Goal: Task Accomplishment & Management: Manage account settings

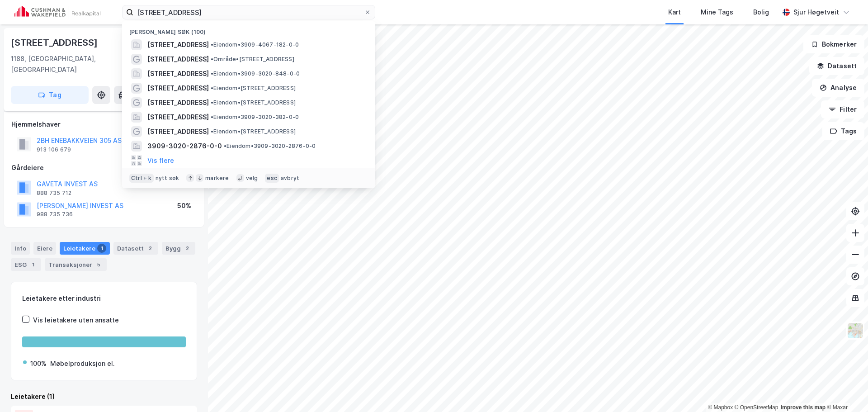
click at [263, 13] on input "[STREET_ADDRESS]" at bounding box center [248, 12] width 231 height 14
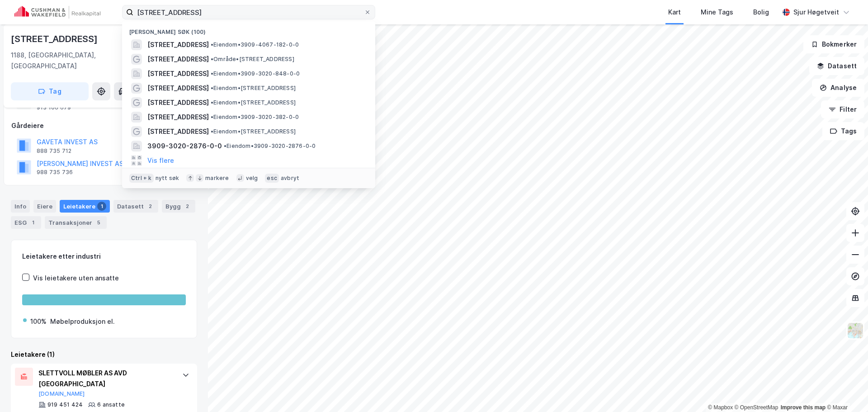
click at [262, 12] on input "[STREET_ADDRESS]" at bounding box center [248, 12] width 231 height 14
click at [260, 11] on input "[STREET_ADDRESS]" at bounding box center [248, 12] width 231 height 14
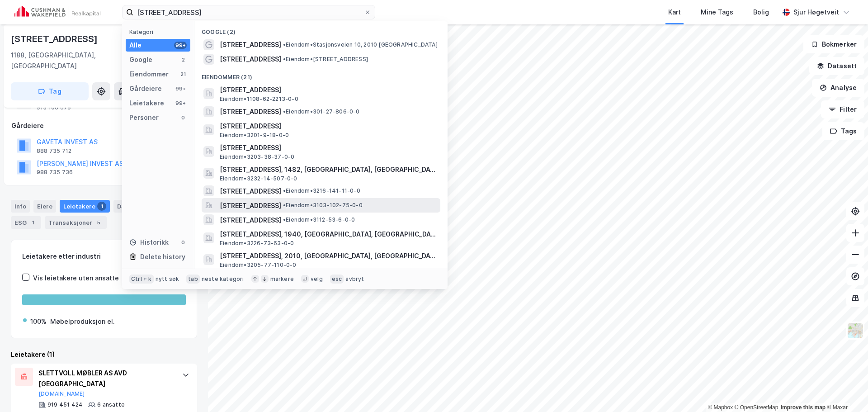
click at [358, 207] on span "• Eiendom • 3103-102-75-0-0" at bounding box center [323, 205] width 80 height 7
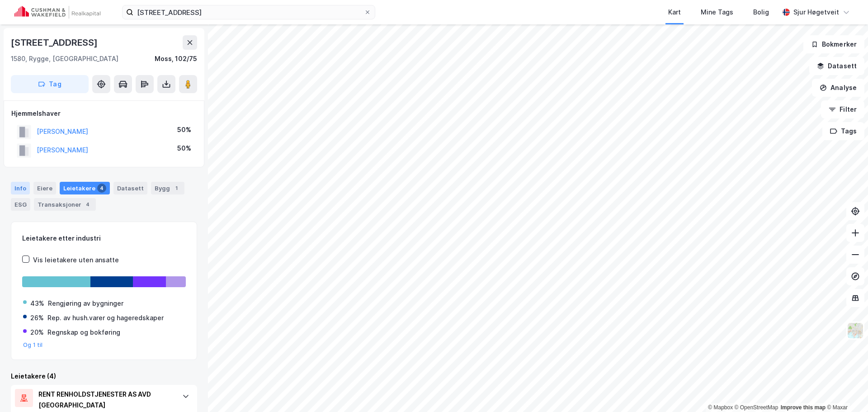
click at [15, 189] on div "Info" at bounding box center [20, 188] width 19 height 13
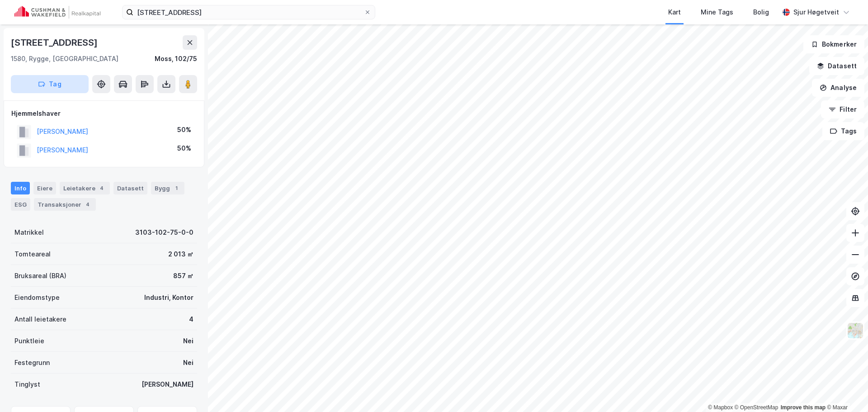
click at [61, 88] on button "Tag" at bounding box center [50, 84] width 78 height 18
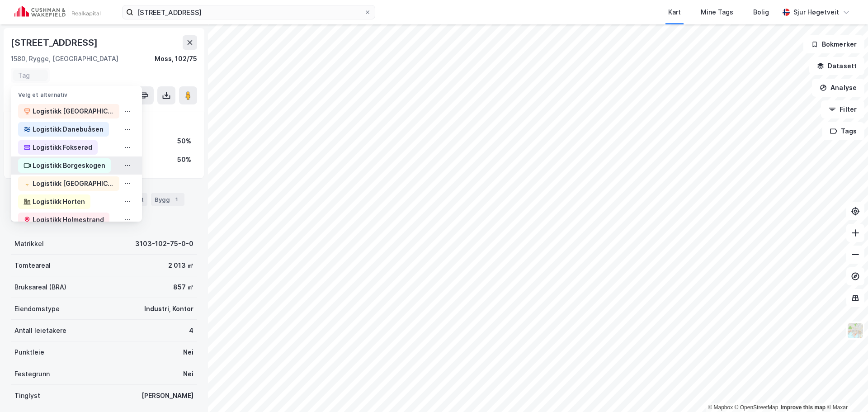
scroll to position [136, 0]
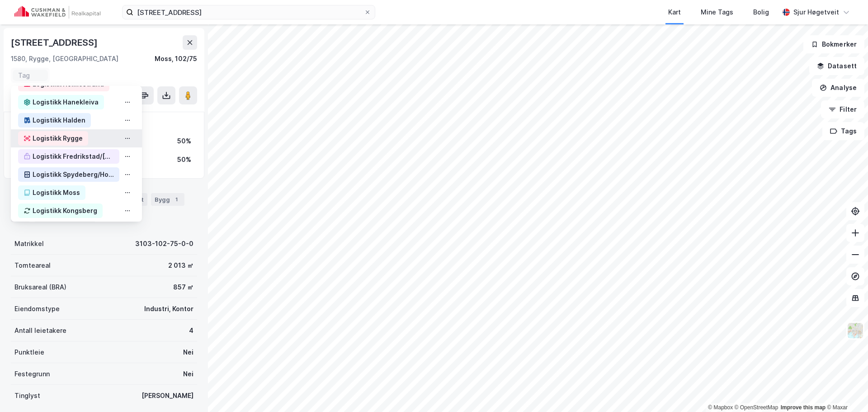
click at [89, 138] on div "Logistikk Rygge" at bounding box center [76, 138] width 131 height 18
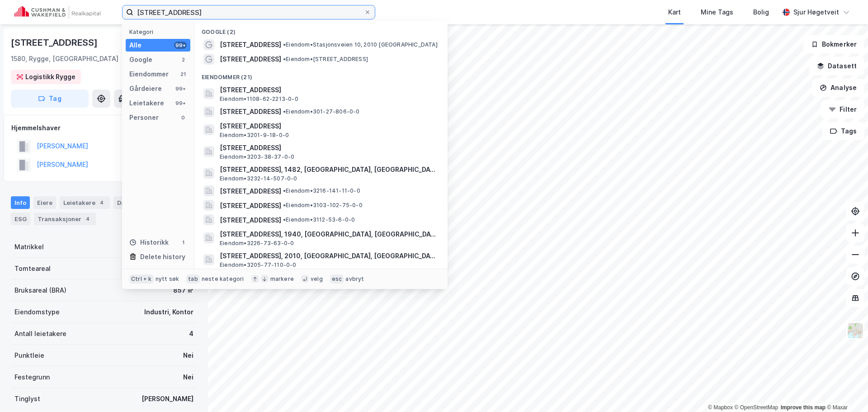
click at [179, 16] on input "[STREET_ADDRESS]" at bounding box center [248, 12] width 231 height 14
click at [179, 15] on input "[STREET_ADDRESS]" at bounding box center [248, 12] width 231 height 14
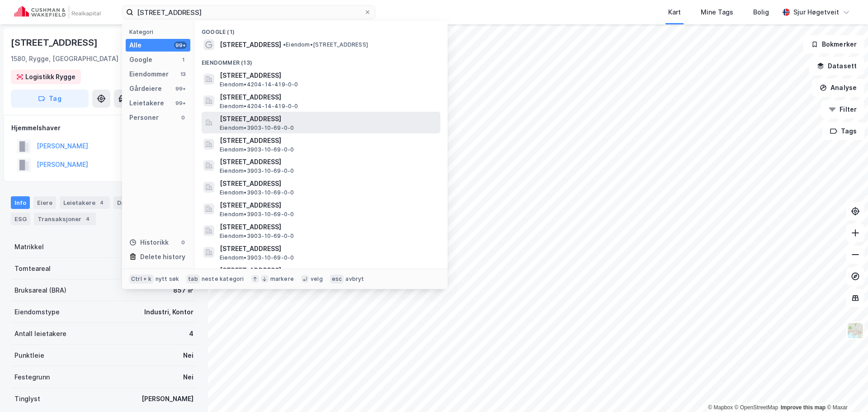
click at [344, 123] on span "[STREET_ADDRESS]" at bounding box center [328, 118] width 217 height 11
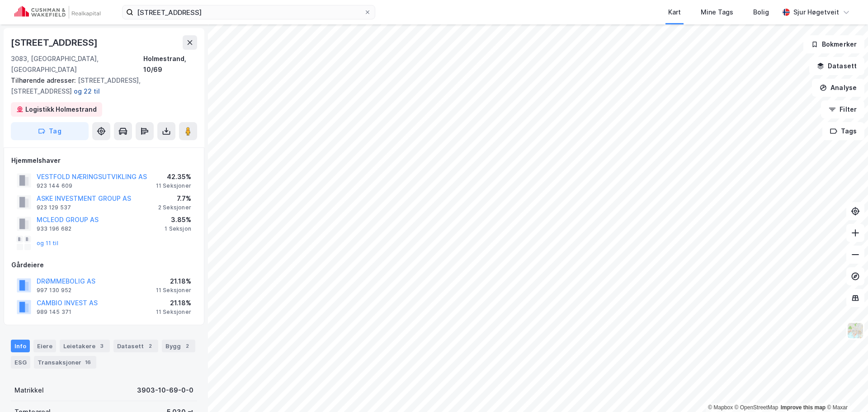
click at [0, 0] on button "og 22 til" at bounding box center [0, 0] width 0 height 0
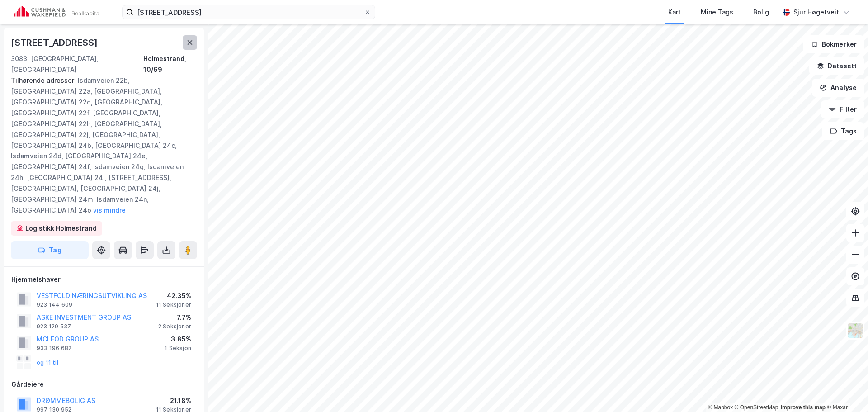
click at [190, 41] on icon at bounding box center [189, 42] width 7 height 7
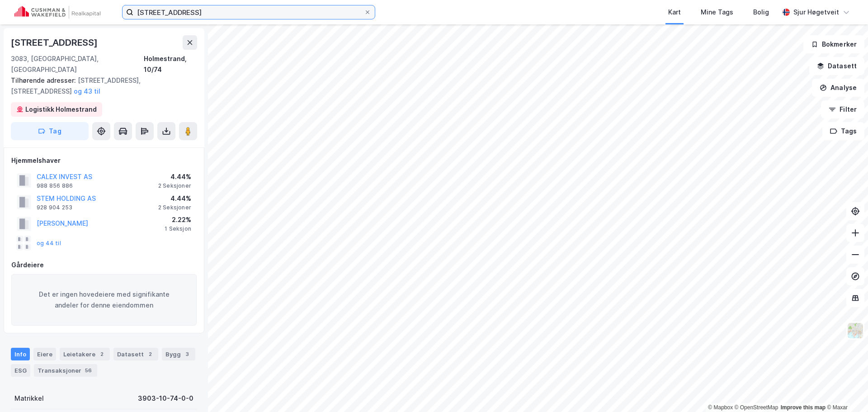
click at [269, 12] on input "[STREET_ADDRESS]" at bounding box center [248, 12] width 231 height 14
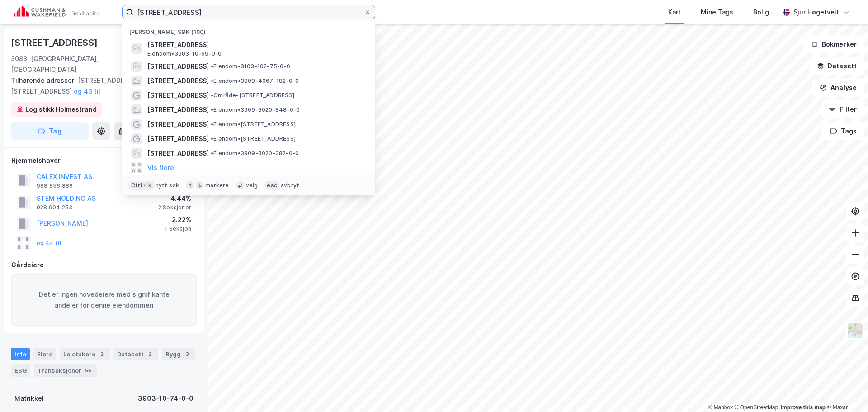
click at [269, 11] on input "[STREET_ADDRESS]" at bounding box center [248, 12] width 231 height 14
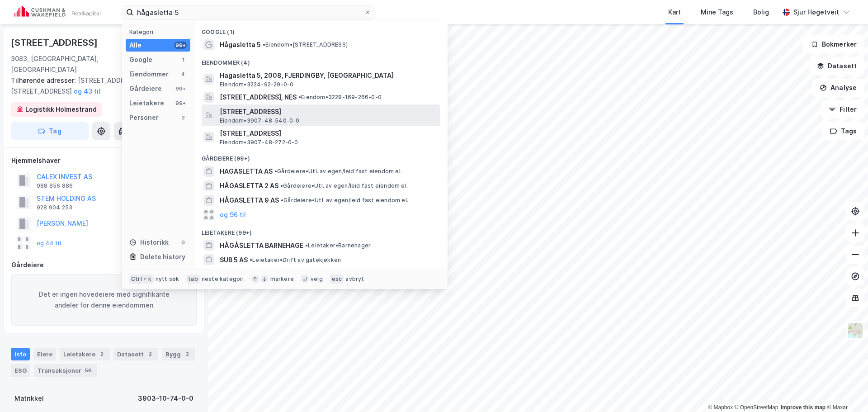
click at [354, 116] on span "[STREET_ADDRESS]" at bounding box center [328, 111] width 217 height 11
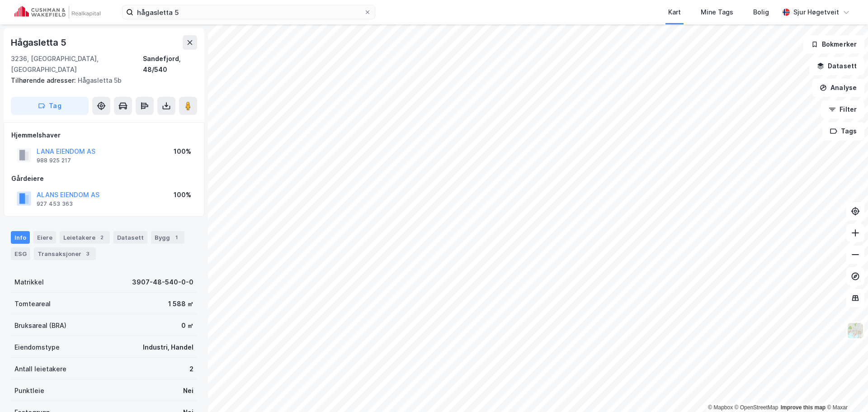
scroll to position [0, 0]
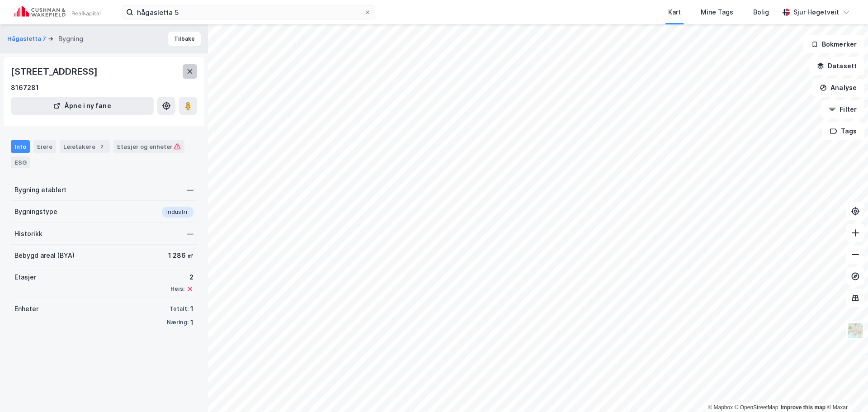
click at [187, 71] on icon at bounding box center [189, 71] width 7 height 7
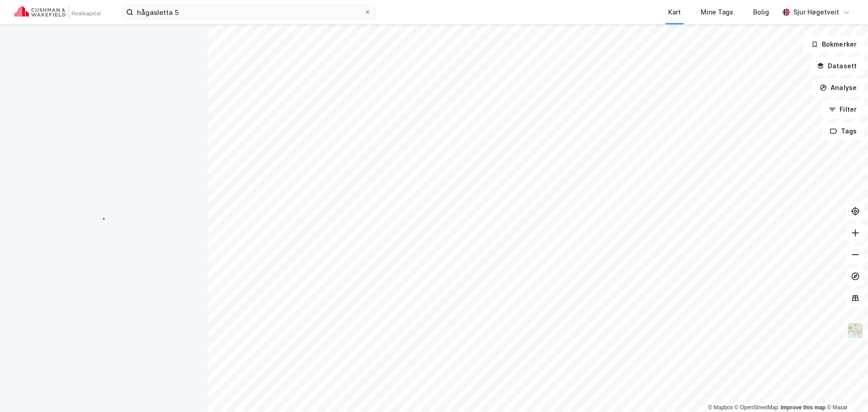
scroll to position [0, 0]
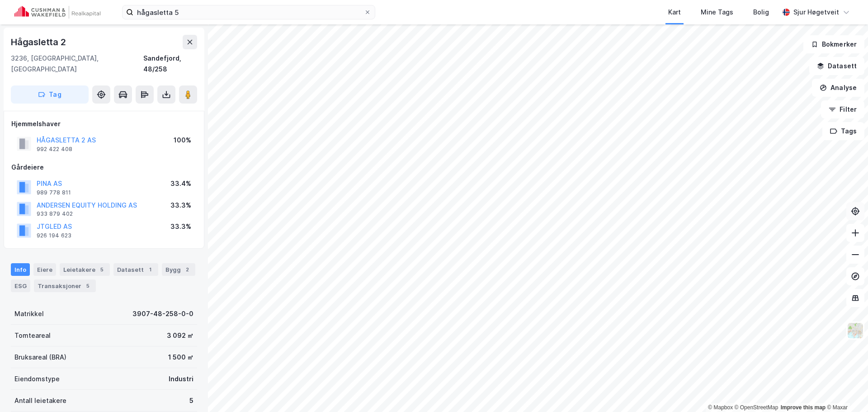
scroll to position [0, 0]
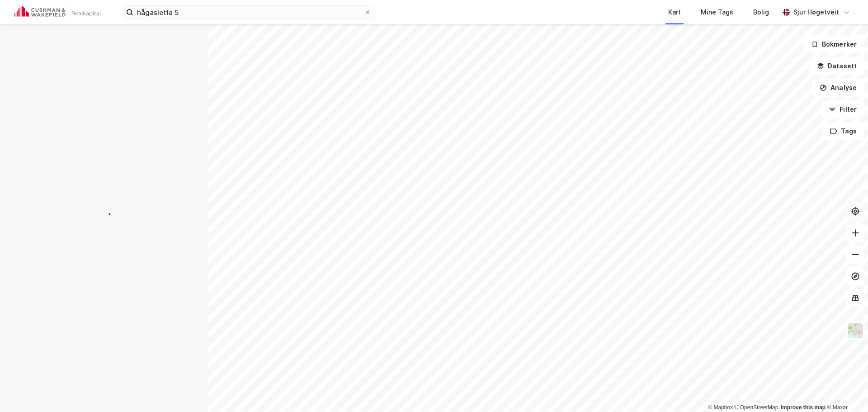
scroll to position [0, 0]
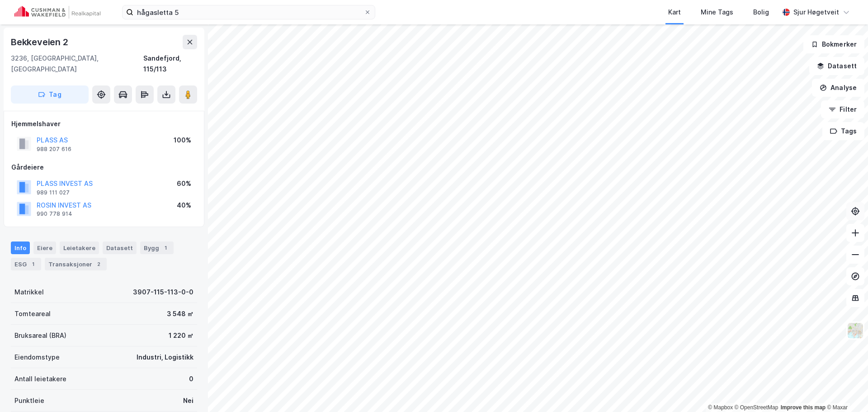
scroll to position [0, 0]
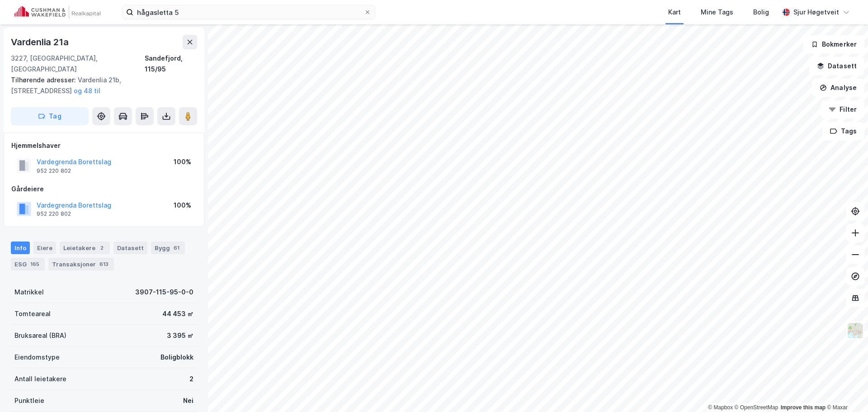
click at [399, 411] on html "hågasletta 5 Kart Mine Tags Bolig [PERSON_NAME] © Mapbox © OpenStreetMap Improv…" at bounding box center [434, 206] width 868 height 412
click at [430, 411] on html "hågasletta 5 Kart Mine Tags Bolig [PERSON_NAME] © Mapbox © OpenStreetMap Improv…" at bounding box center [434, 206] width 868 height 412
click at [207, 14] on input "hågasletta 5" at bounding box center [248, 12] width 231 height 14
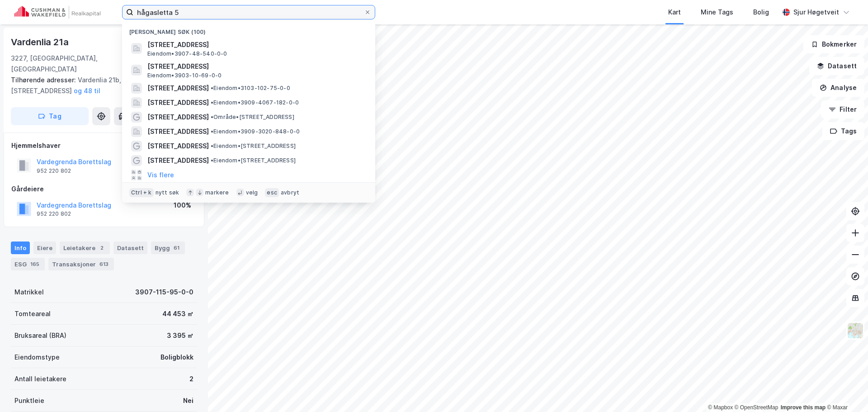
click at [207, 14] on input "hågasletta 5" at bounding box center [248, 12] width 231 height 14
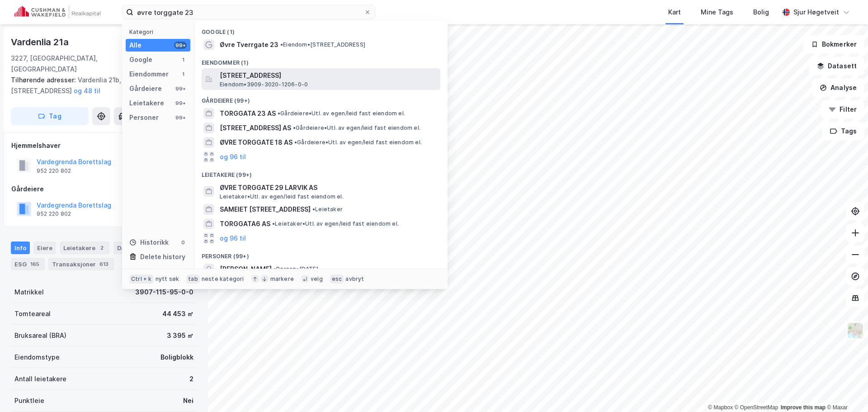
click at [267, 80] on span "[STREET_ADDRESS]" at bounding box center [328, 75] width 217 height 11
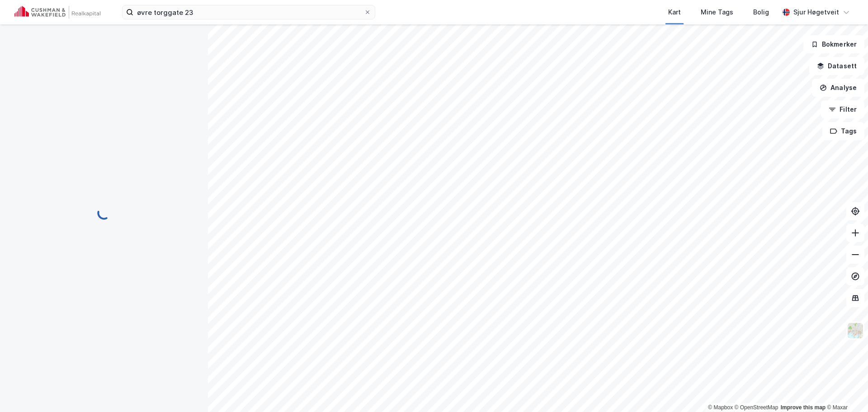
scroll to position [0, 0]
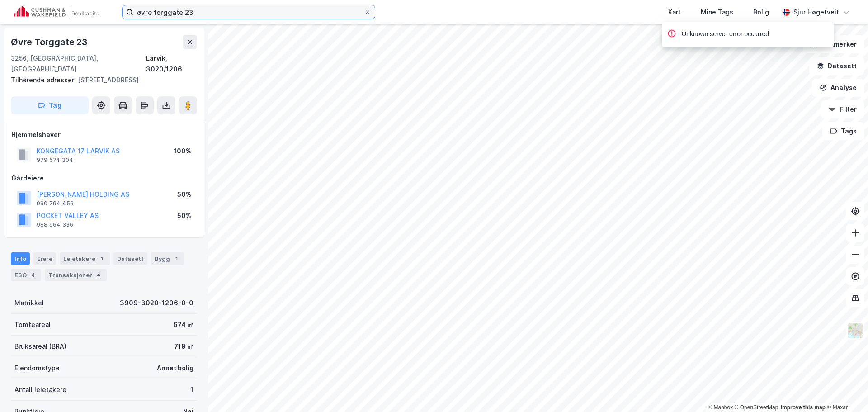
click at [188, 11] on input "øvre torggate 23" at bounding box center [248, 12] width 231 height 14
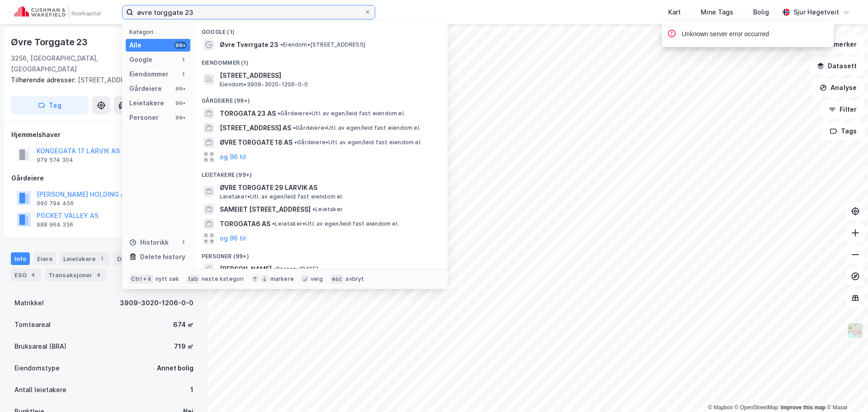
click at [188, 11] on input "øvre torggate 23" at bounding box center [248, 12] width 231 height 14
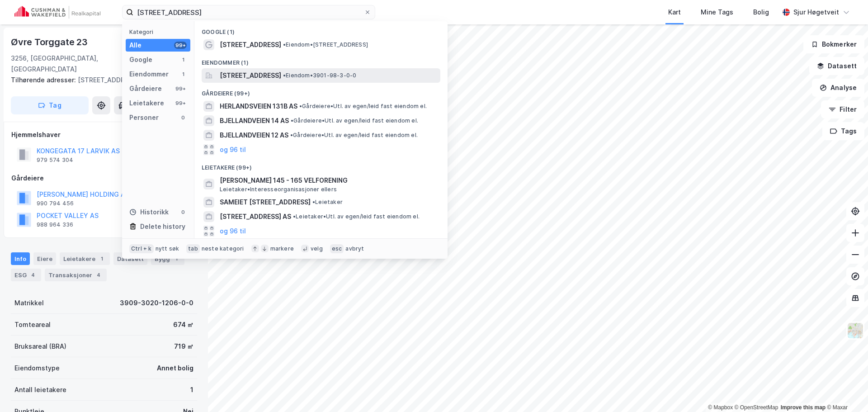
click at [356, 76] on span "• Eiendom • 3901-98-3-0-0" at bounding box center [319, 75] width 73 height 7
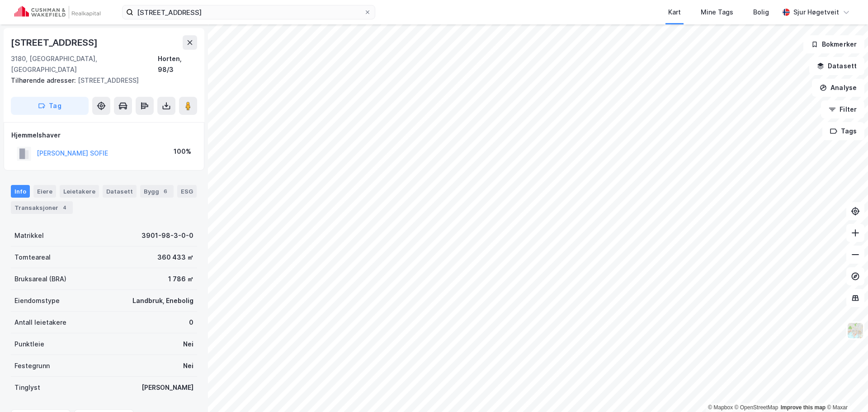
scroll to position [0, 0]
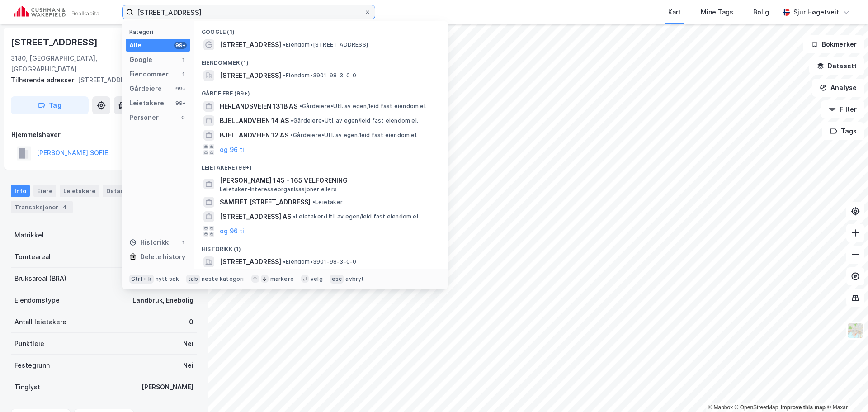
click at [263, 9] on input "[STREET_ADDRESS]" at bounding box center [248, 12] width 231 height 14
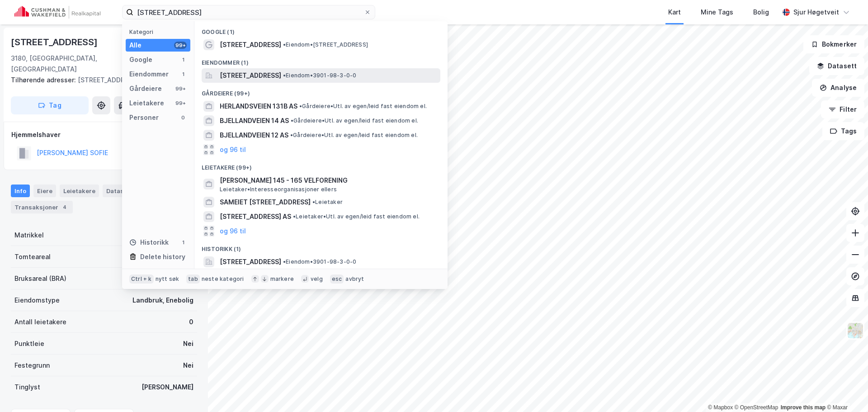
click at [267, 73] on span "[STREET_ADDRESS]" at bounding box center [250, 75] width 61 height 11
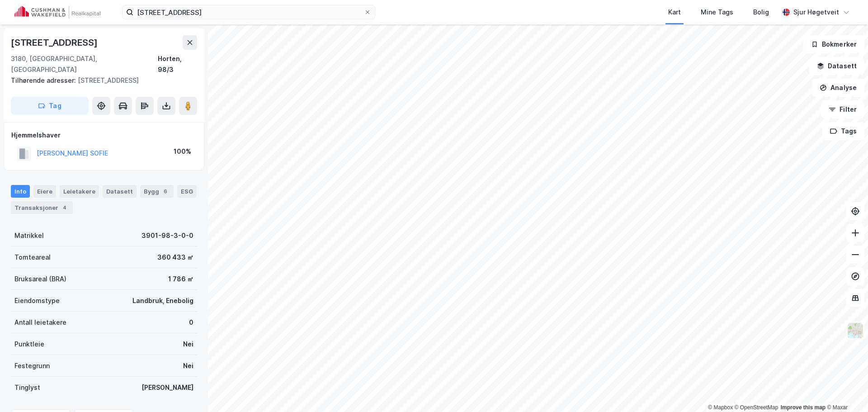
scroll to position [0, 0]
click at [217, 13] on input "[STREET_ADDRESS]" at bounding box center [248, 12] width 231 height 14
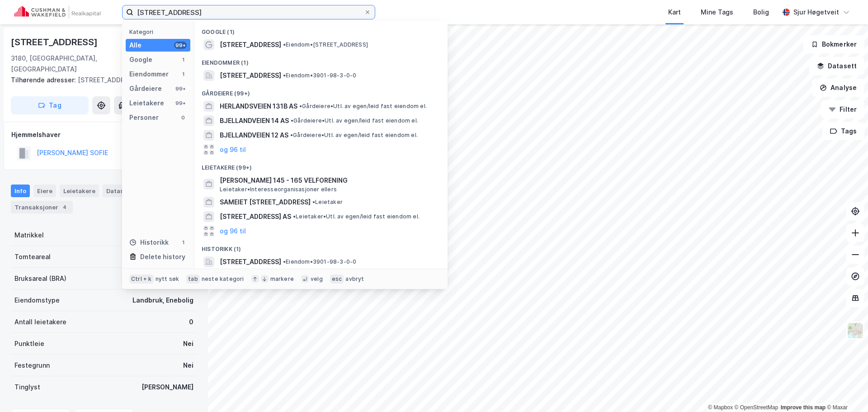
click at [217, 13] on input "[STREET_ADDRESS]" at bounding box center [248, 12] width 231 height 14
click at [218, 13] on input "[STREET_ADDRESS]" at bounding box center [248, 12] width 231 height 14
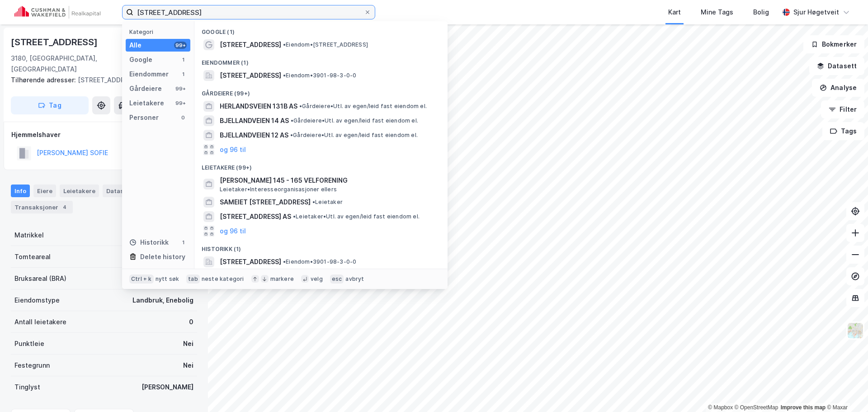
click at [220, 13] on input "[STREET_ADDRESS]" at bounding box center [248, 12] width 231 height 14
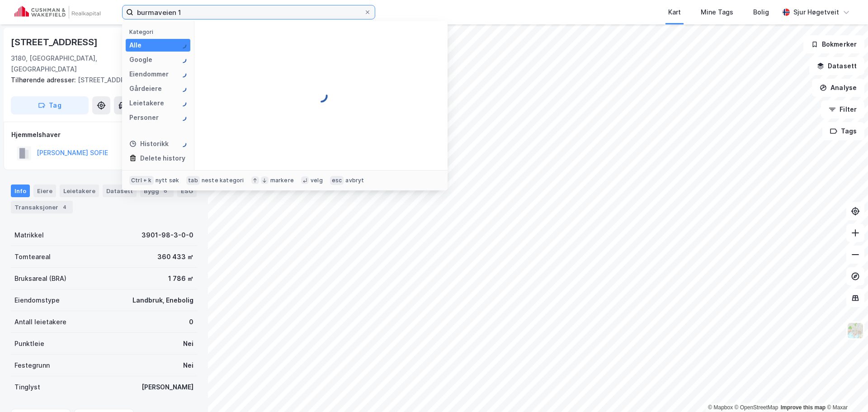
click at [243, 15] on input "burmaveien 1" at bounding box center [248, 12] width 231 height 14
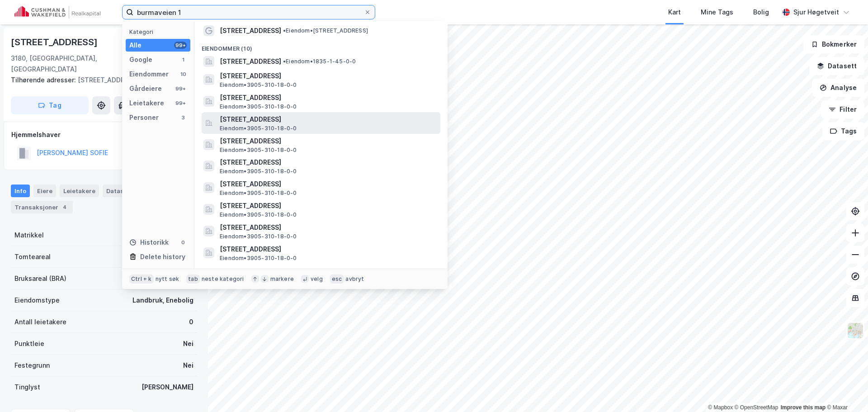
scroll to position [0, 0]
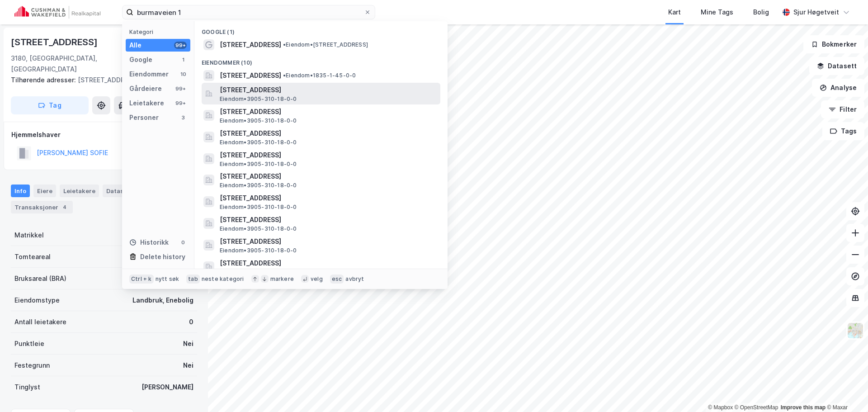
click at [375, 99] on div "[STREET_ADDRESS] Eiendom • 3905-310-18-0-0" at bounding box center [329, 94] width 219 height 18
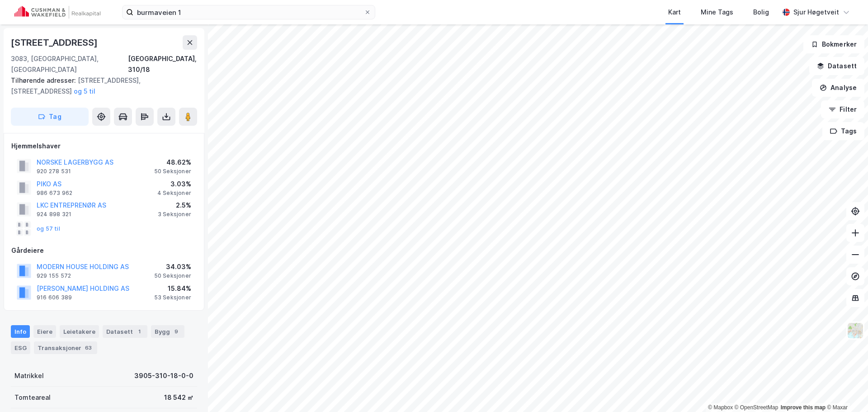
click at [84, 108] on button "Tag" at bounding box center [50, 117] width 78 height 18
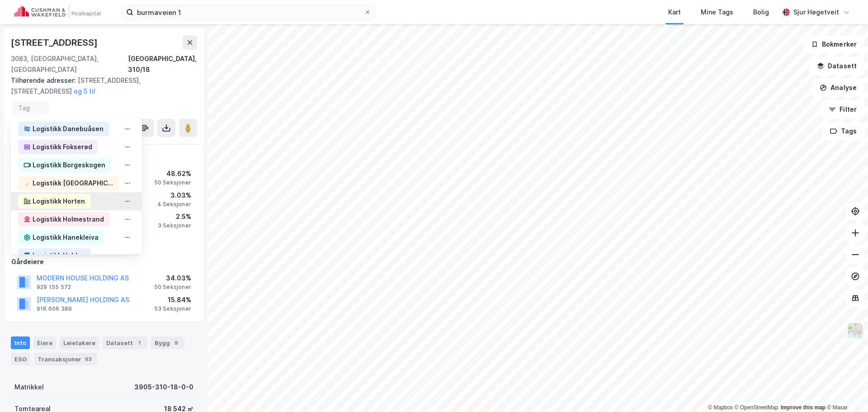
scroll to position [45, 0]
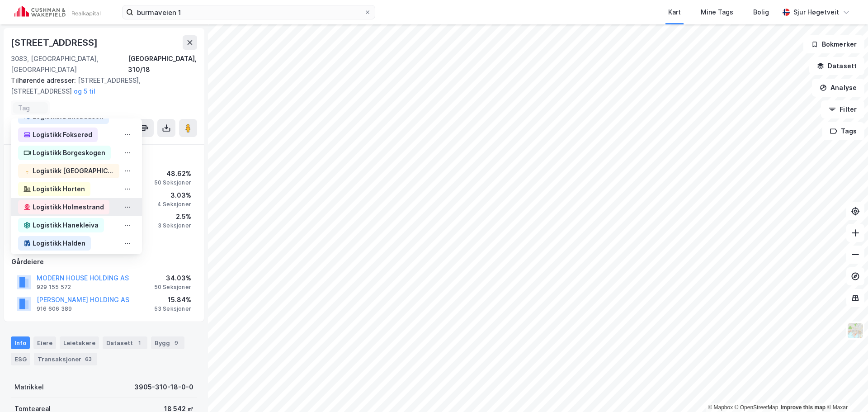
click at [94, 202] on div "Logistikk Holmestrand" at bounding box center [68, 207] width 71 height 11
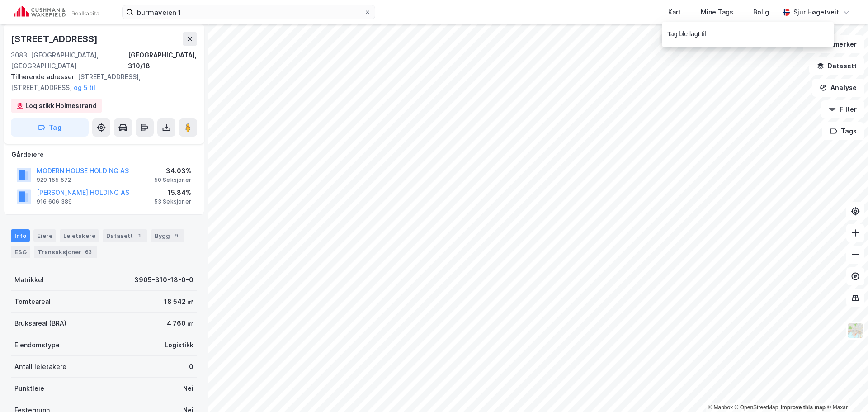
scroll to position [136, 0]
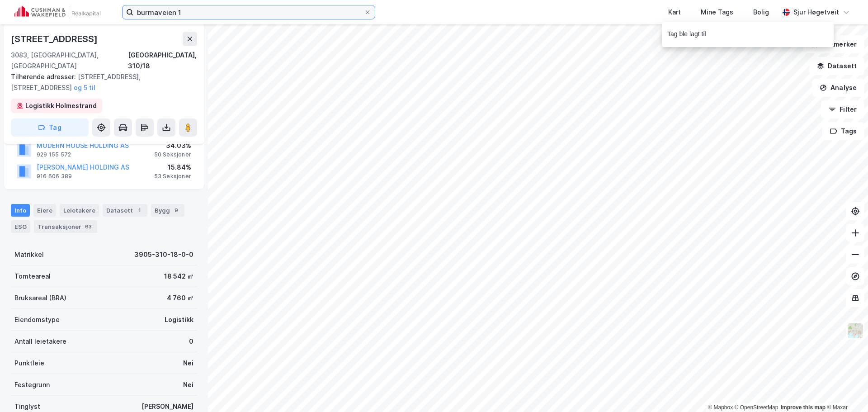
click at [174, 9] on input "burmaveien 1" at bounding box center [248, 12] width 231 height 14
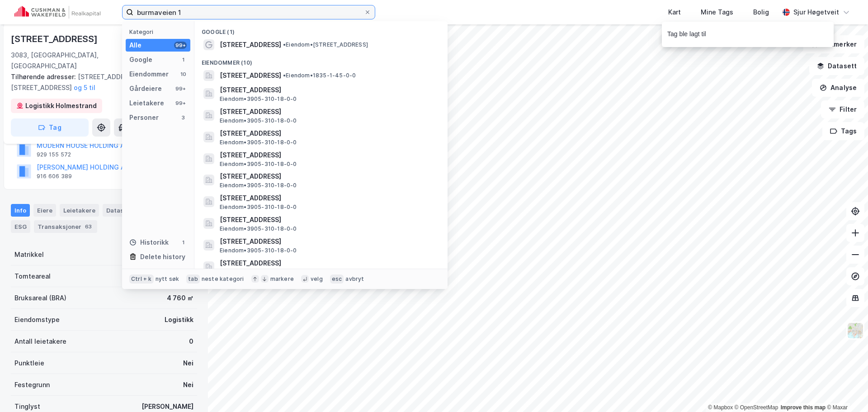
drag, startPoint x: 187, startPoint y: 12, endPoint x: 78, endPoint y: -3, distance: 109.6
click at [78, 0] on html "burmaveien 1 Kategori Alle 99+ Google 1 Eiendommer 10 Gårdeiere 99+ Leietakere …" at bounding box center [434, 206] width 868 height 412
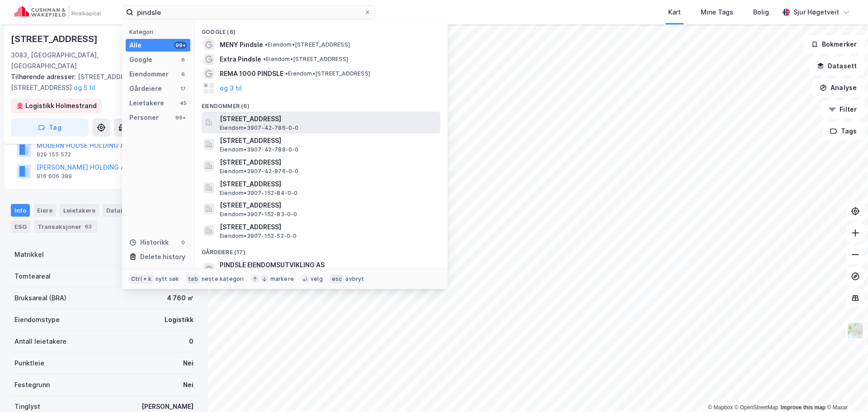
click at [361, 114] on span "[STREET_ADDRESS]" at bounding box center [328, 118] width 217 height 11
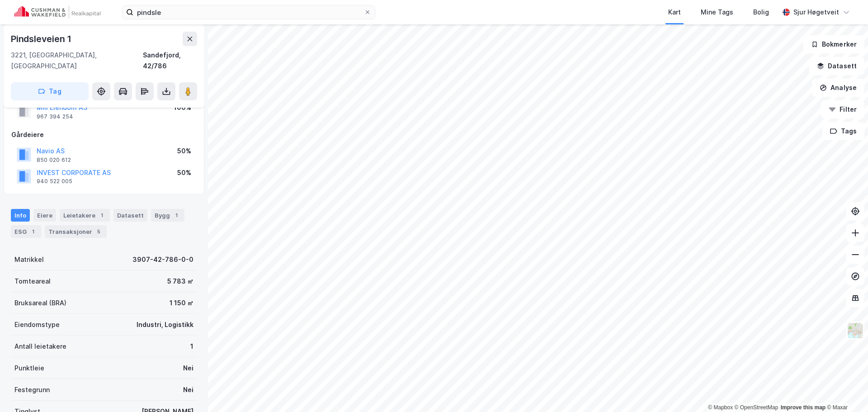
scroll to position [11, 0]
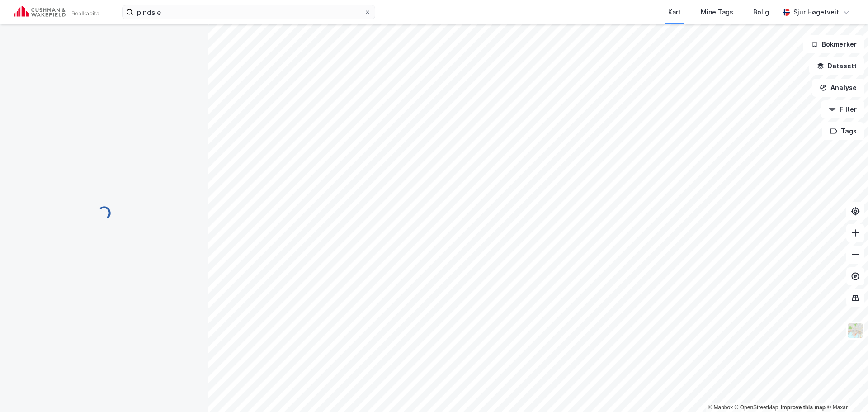
scroll to position [11, 0]
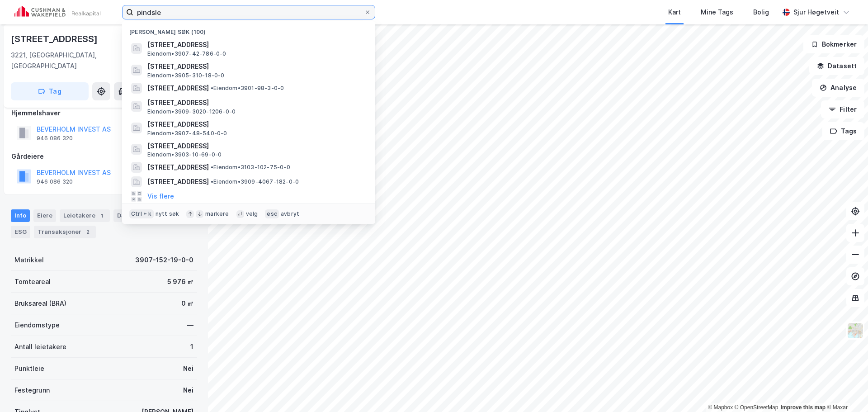
click at [227, 10] on input "pindsle" at bounding box center [248, 12] width 231 height 14
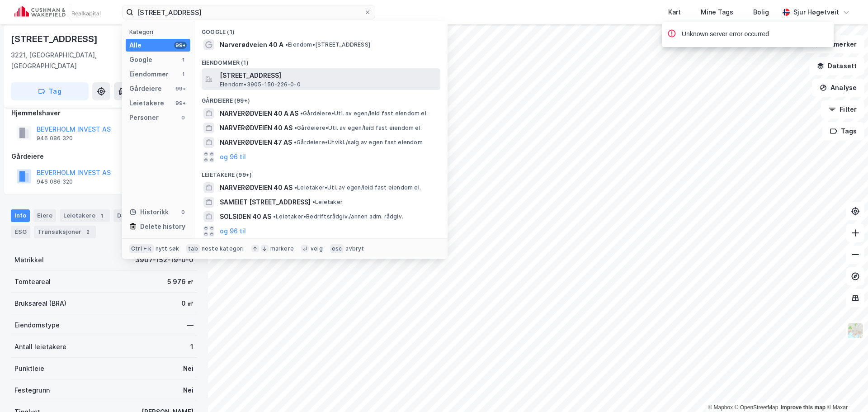
click at [307, 80] on span "[STREET_ADDRESS]" at bounding box center [328, 75] width 217 height 11
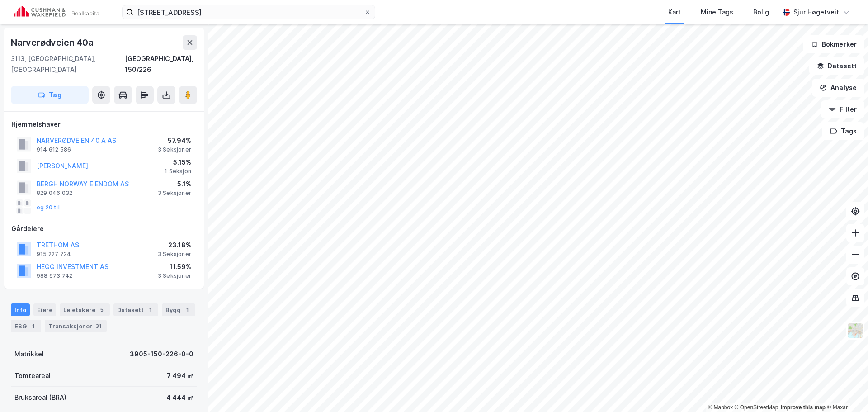
click at [68, 86] on button "Tag" at bounding box center [50, 95] width 78 height 18
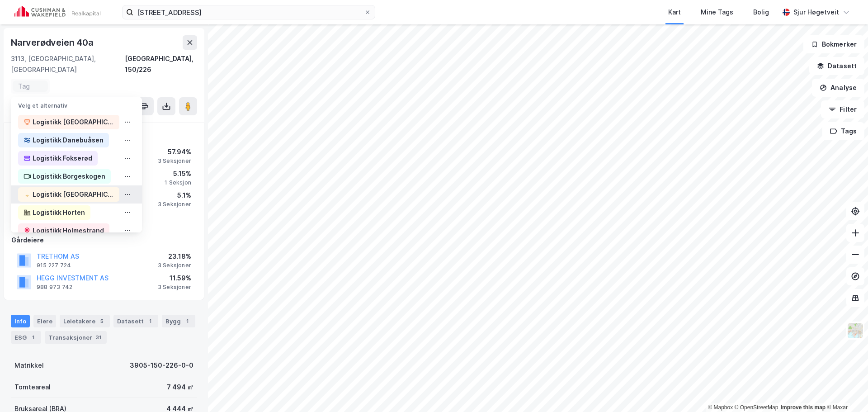
click at [78, 189] on div "Logistikk [GEOGRAPHIC_DATA]" at bounding box center [73, 194] width 81 height 11
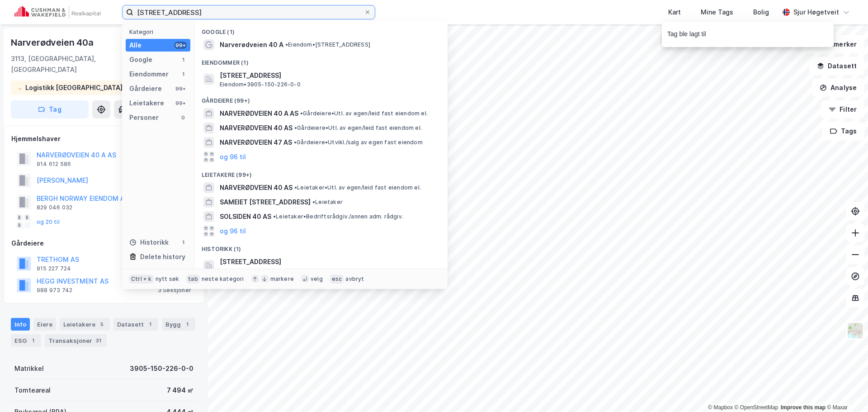
drag, startPoint x: 212, startPoint y: 10, endPoint x: 128, endPoint y: 12, distance: 83.7
click at [128, 12] on label "[STREET_ADDRESS]" at bounding box center [248, 12] width 253 height 14
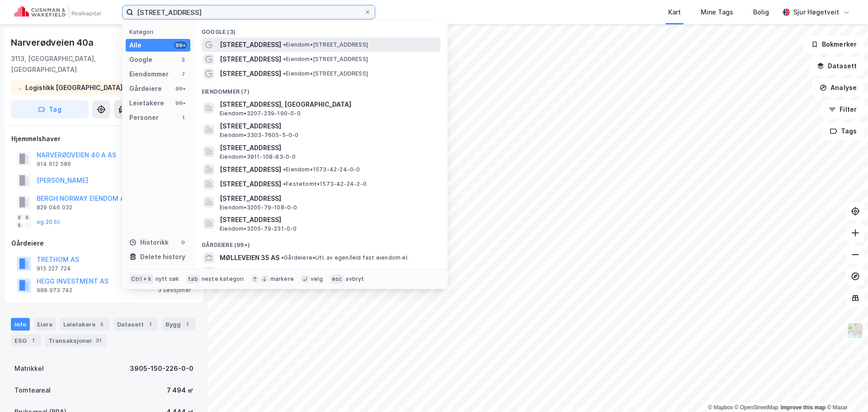
type input "[STREET_ADDRESS]"
click at [337, 48] on span "• Eiendom • [STREET_ADDRESS]" at bounding box center [325, 44] width 85 height 7
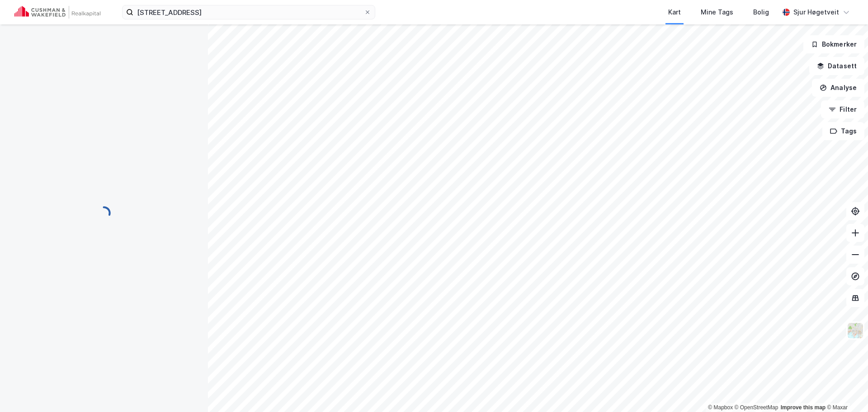
scroll to position [1, 0]
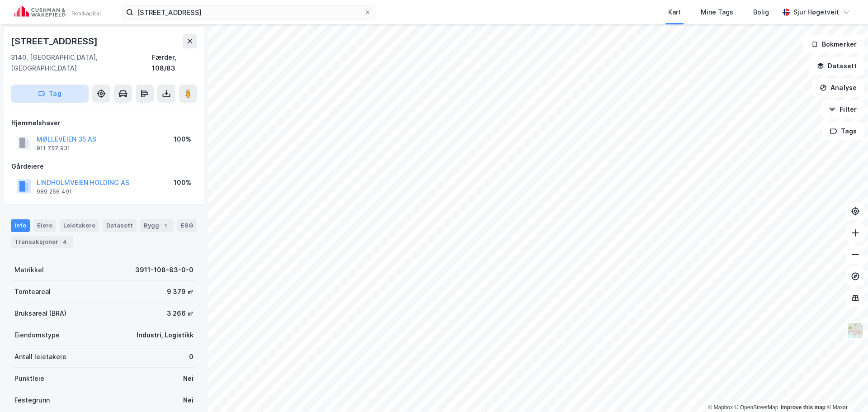
click at [62, 88] on button "Tag" at bounding box center [50, 94] width 78 height 18
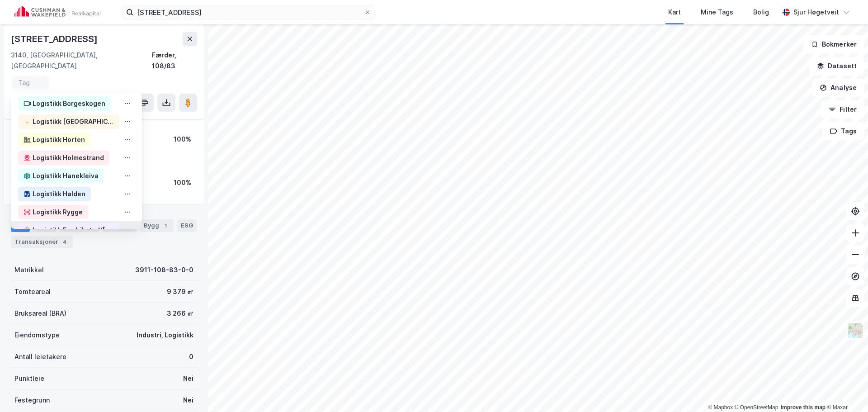
scroll to position [45, 0]
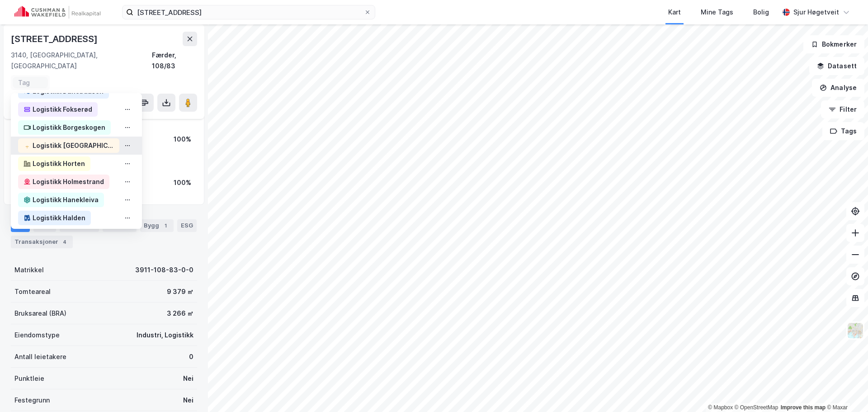
click at [96, 138] on div "Logistikk [GEOGRAPHIC_DATA]" at bounding box center [68, 145] width 101 height 14
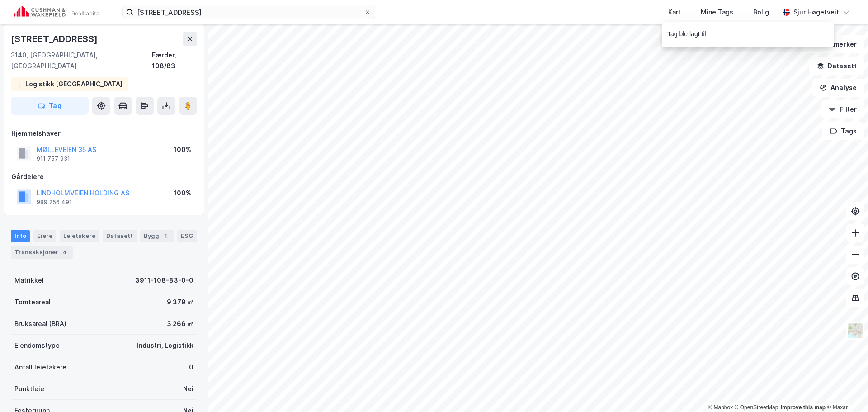
scroll to position [0, 0]
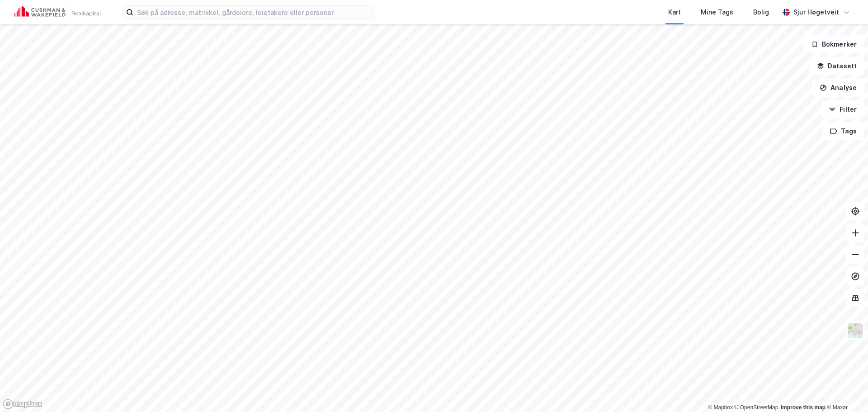
click at [169, 1] on div "Kart Mine Tags Bolig [PERSON_NAME]" at bounding box center [434, 12] width 868 height 24
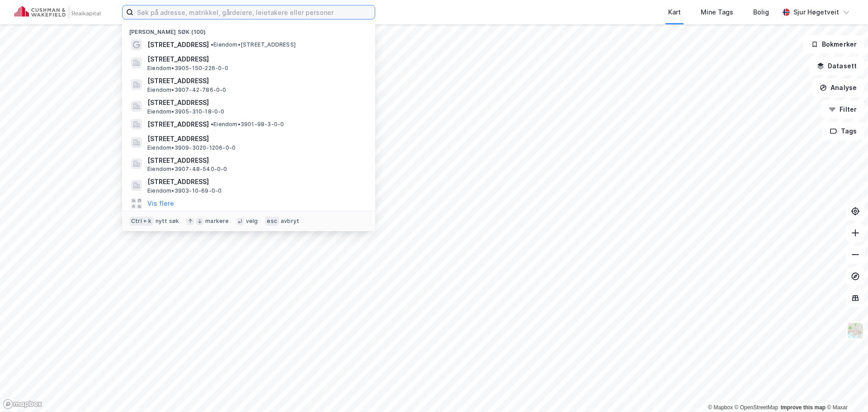
click at [169, 6] on input at bounding box center [253, 12] width 241 height 14
paste input "[STREET_ADDRESS]"
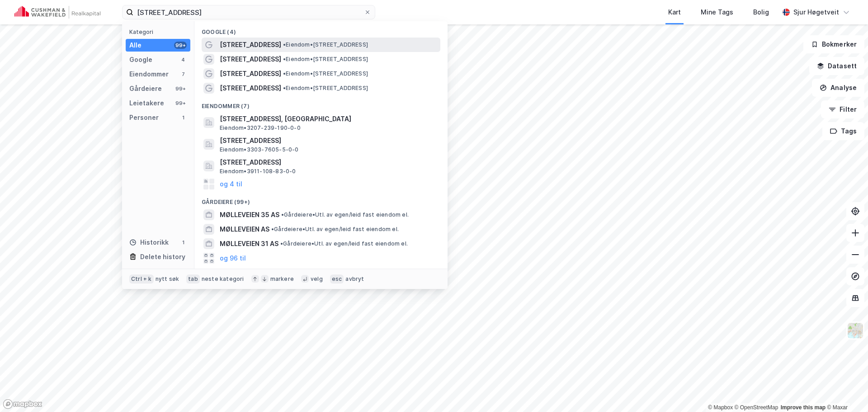
click at [283, 46] on span "• Eiendom • [STREET_ADDRESS]" at bounding box center [325, 44] width 85 height 7
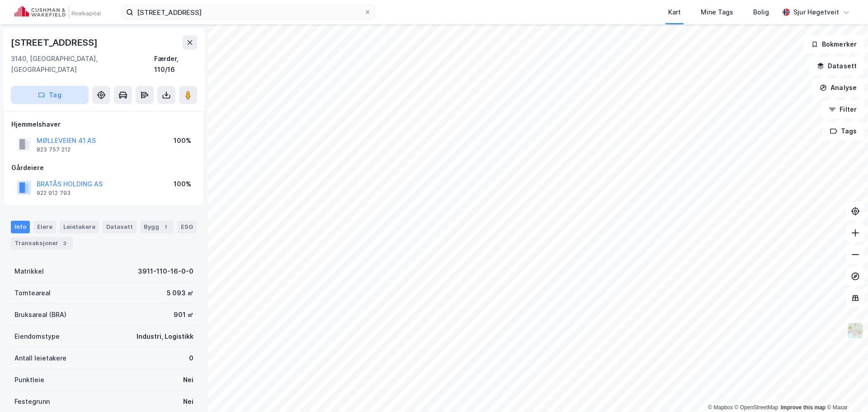
click at [74, 86] on button "Tag" at bounding box center [50, 95] width 78 height 18
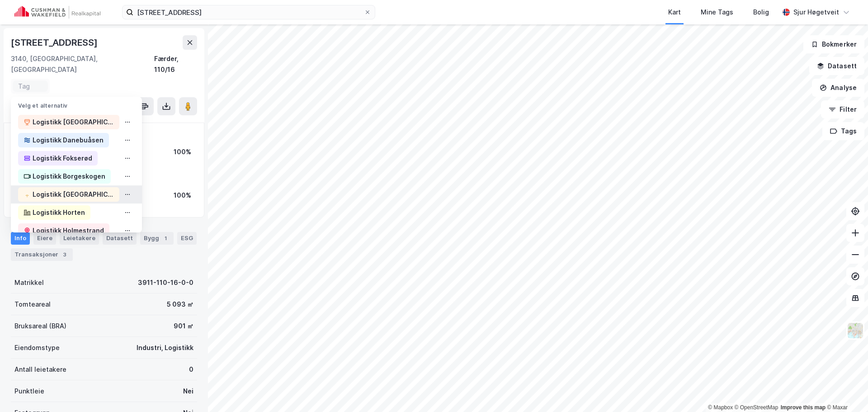
click at [83, 189] on div "Logistikk [GEOGRAPHIC_DATA]" at bounding box center [73, 194] width 81 height 11
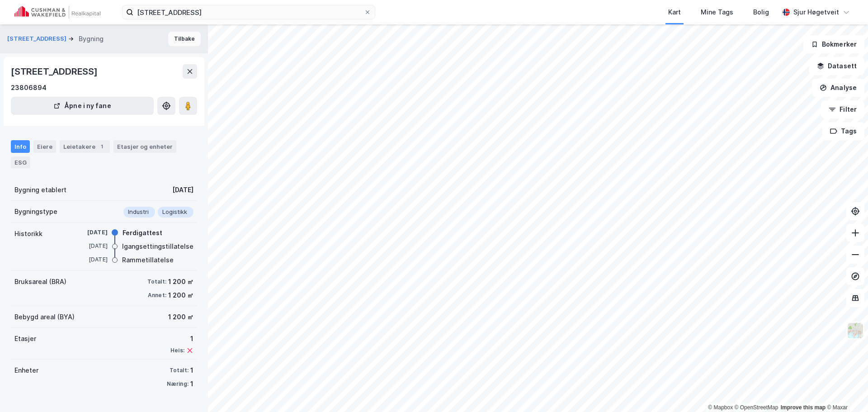
click at [184, 41] on button "Tilbake" at bounding box center [184, 39] width 33 height 14
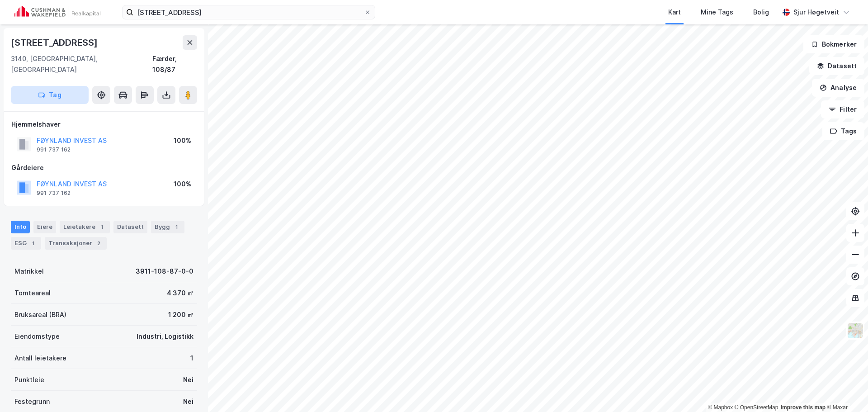
click at [80, 86] on button "Tag" at bounding box center [50, 95] width 78 height 18
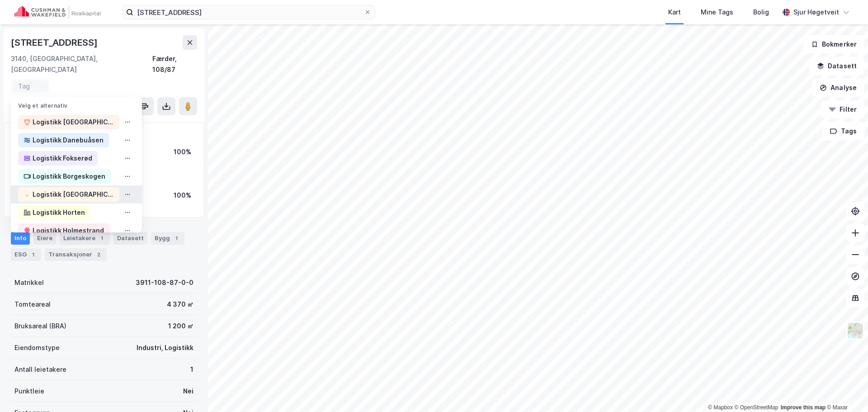
click at [83, 189] on div "Logistikk [GEOGRAPHIC_DATA]" at bounding box center [73, 194] width 81 height 11
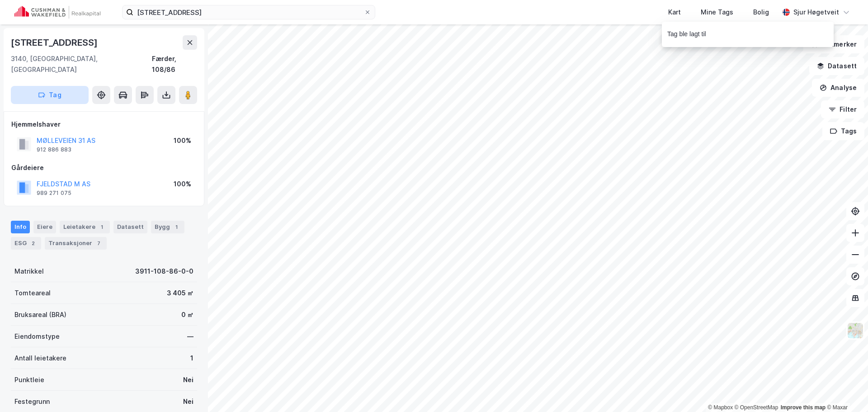
click at [62, 88] on button "Tag" at bounding box center [50, 95] width 78 height 18
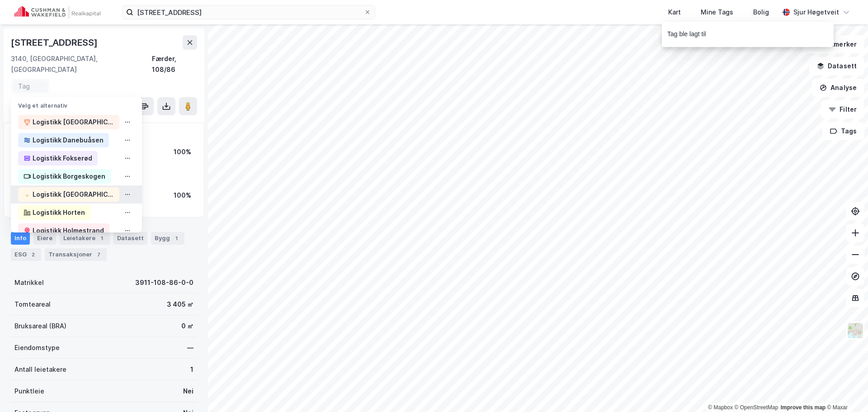
click at [83, 189] on div "Logistikk [GEOGRAPHIC_DATA]" at bounding box center [73, 194] width 81 height 11
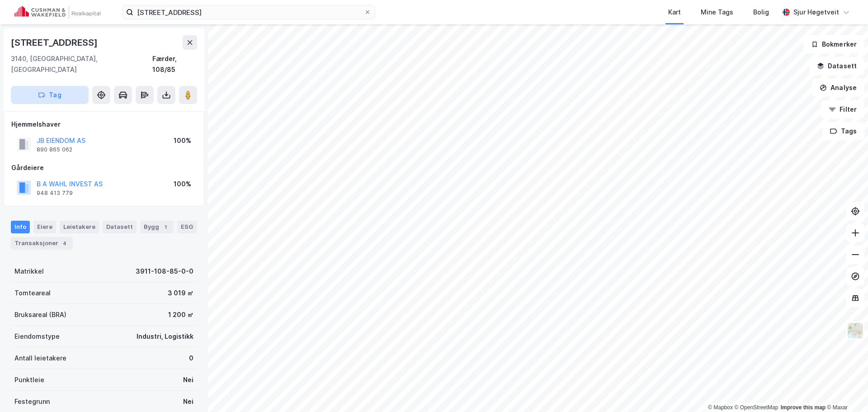
click at [65, 89] on button "Tag" at bounding box center [50, 95] width 78 height 18
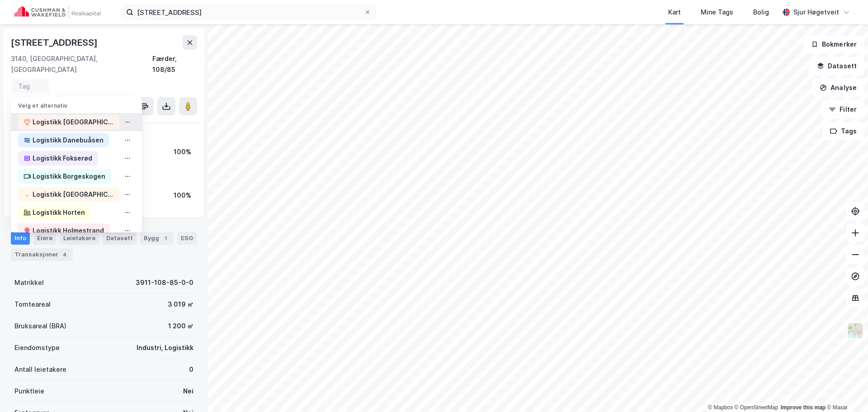
click at [60, 117] on div "Logistikk [GEOGRAPHIC_DATA]" at bounding box center [68, 122] width 101 height 14
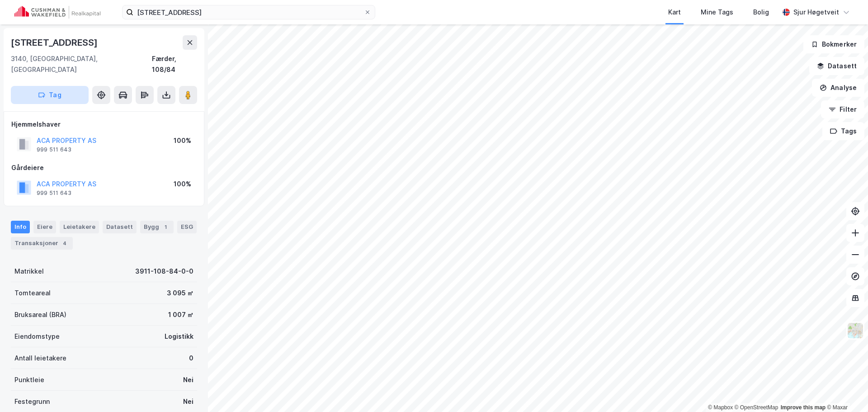
click at [59, 88] on button "Tag" at bounding box center [50, 95] width 78 height 18
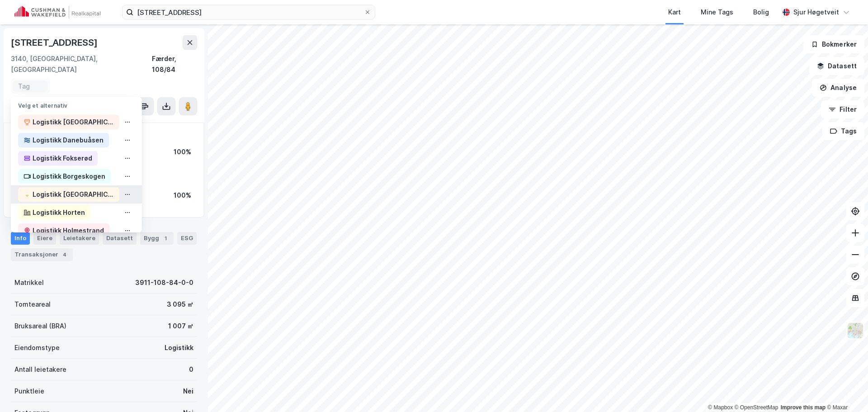
click at [79, 189] on div "Logistikk [GEOGRAPHIC_DATA]" at bounding box center [73, 194] width 81 height 11
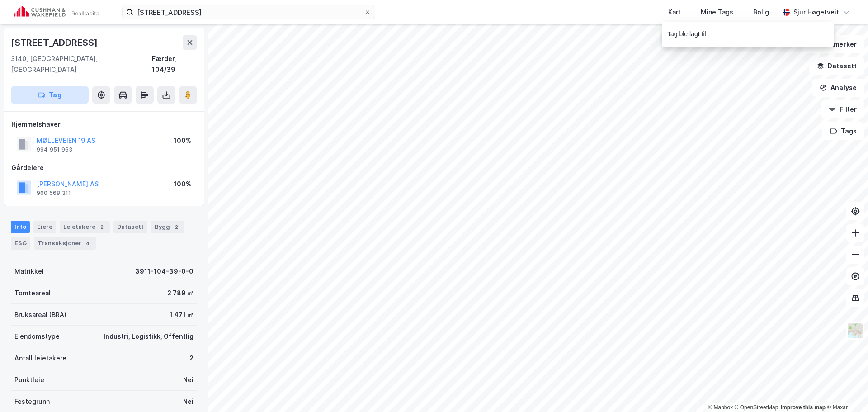
click at [54, 86] on button "Tag" at bounding box center [50, 95] width 78 height 18
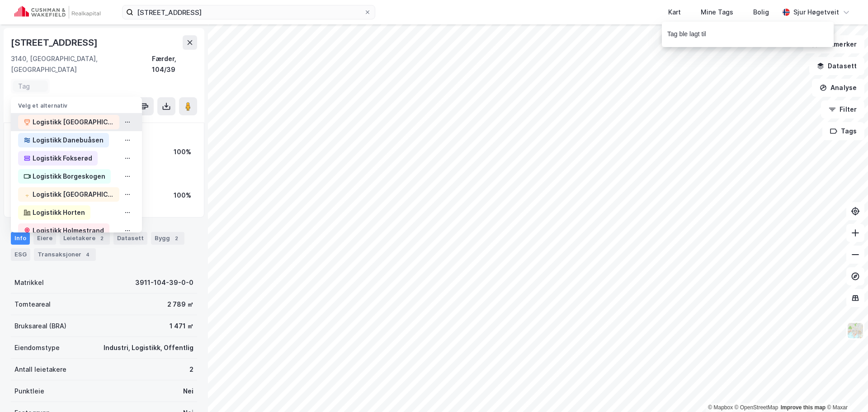
click at [62, 115] on div "Logistikk [GEOGRAPHIC_DATA]" at bounding box center [68, 122] width 101 height 14
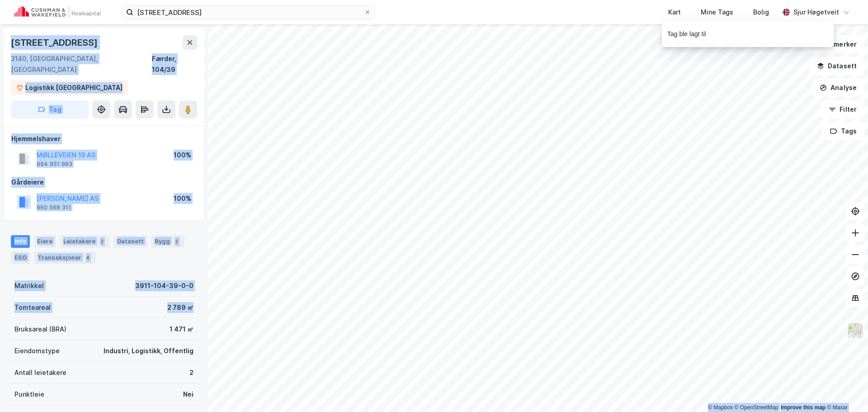
click at [395, 236] on div "© Mapbox © OpenStreetMap Improve this map © Maxar Mølleveien 19 3140, Nøtterøy,…" at bounding box center [434, 217] width 868 height 387
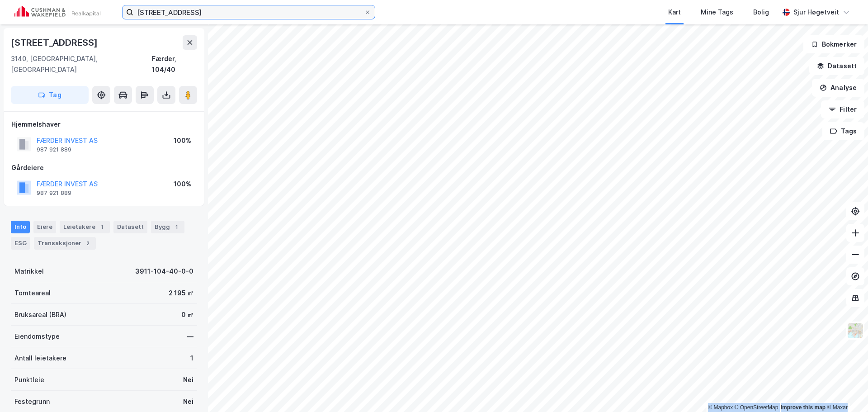
click at [158, 12] on input "[STREET_ADDRESS]" at bounding box center [248, 12] width 231 height 14
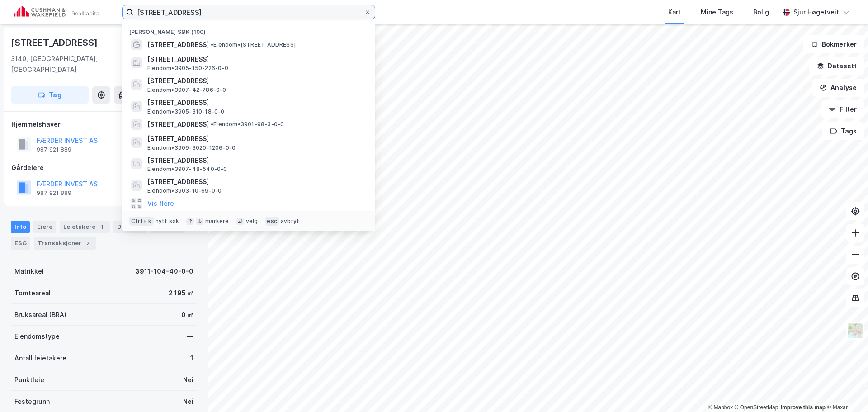
click at [158, 12] on input "[STREET_ADDRESS]" at bounding box center [248, 12] width 231 height 14
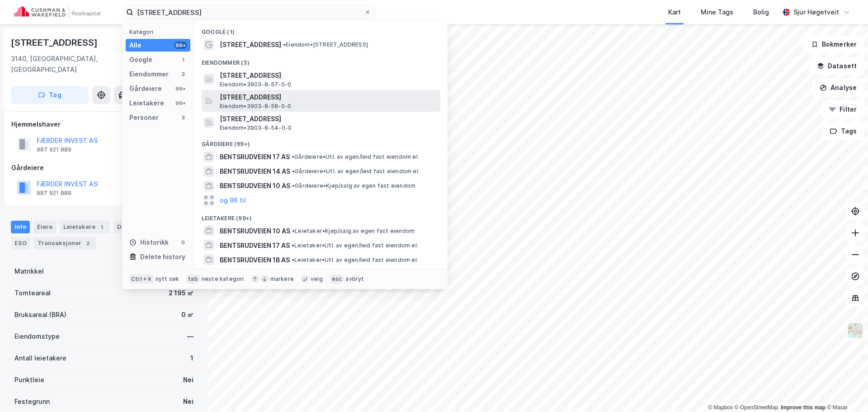
click at [316, 90] on div "Bentsrudveien 1B, 3083, HOLMESTRAND, HOLMESTRAND Eiendom • 3903-8-58-0-0" at bounding box center [321, 101] width 239 height 22
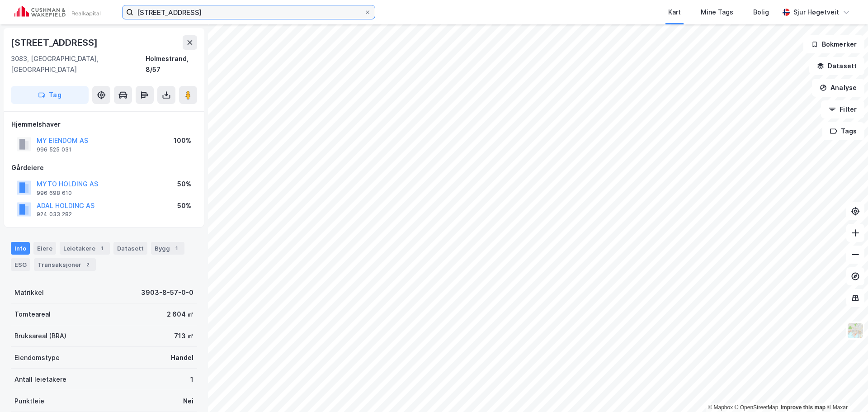
click at [153, 5] on input "bentsrudveien 1" at bounding box center [248, 12] width 231 height 14
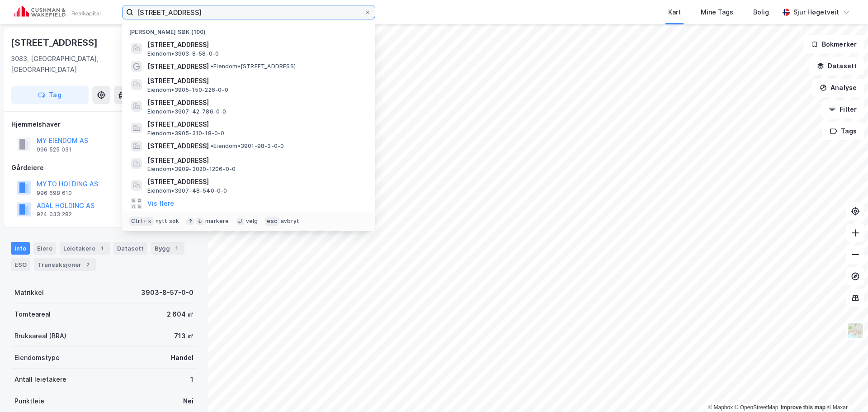
click at [153, 5] on input "bentsrudveien 1" at bounding box center [248, 12] width 231 height 14
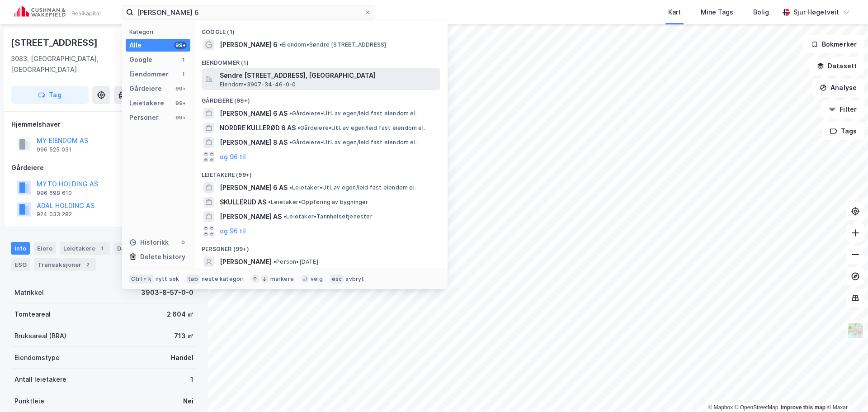
click at [255, 71] on span "Søndre Kullerød 6, 3241, SANDEFJORD, SANDEFJORD" at bounding box center [328, 75] width 217 height 11
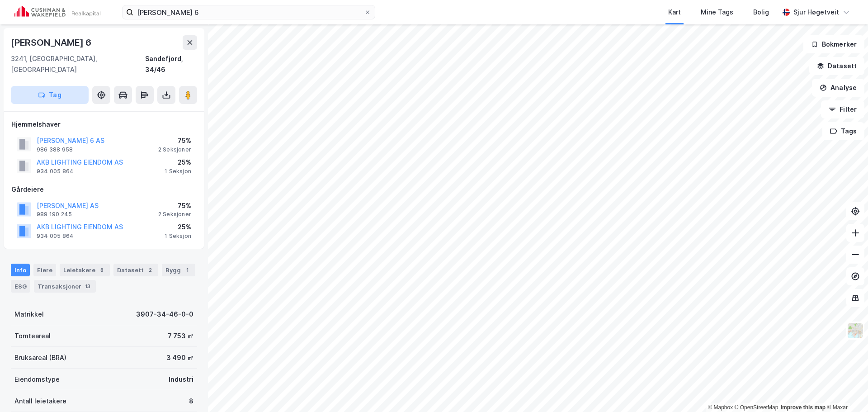
click at [71, 86] on button "Tag" at bounding box center [50, 95] width 78 height 18
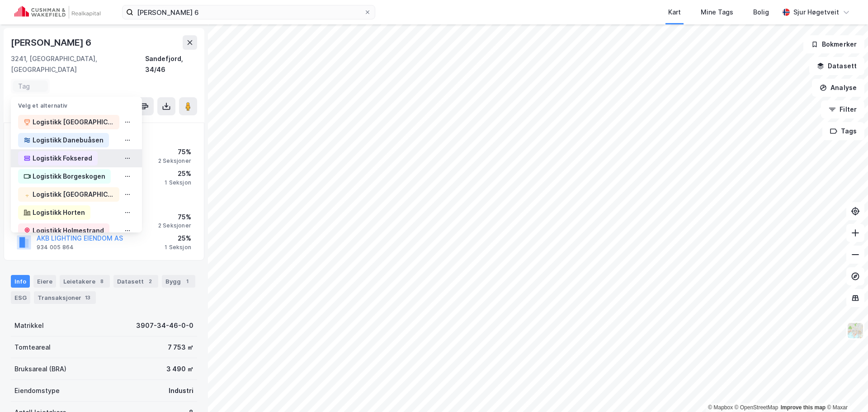
click at [86, 153] on div "Logistikk Fokserød" at bounding box center [63, 158] width 60 height 11
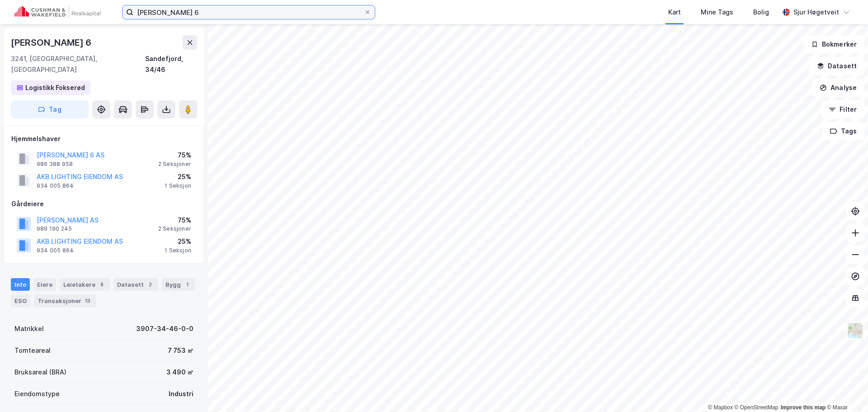
click at [153, 15] on input "søndre kullerød 6" at bounding box center [248, 12] width 231 height 14
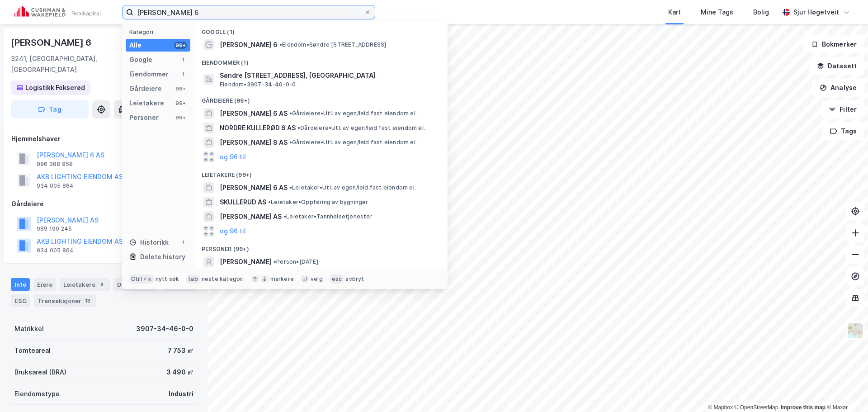
click at [153, 14] on input "søndre kullerød 6" at bounding box center [248, 12] width 231 height 14
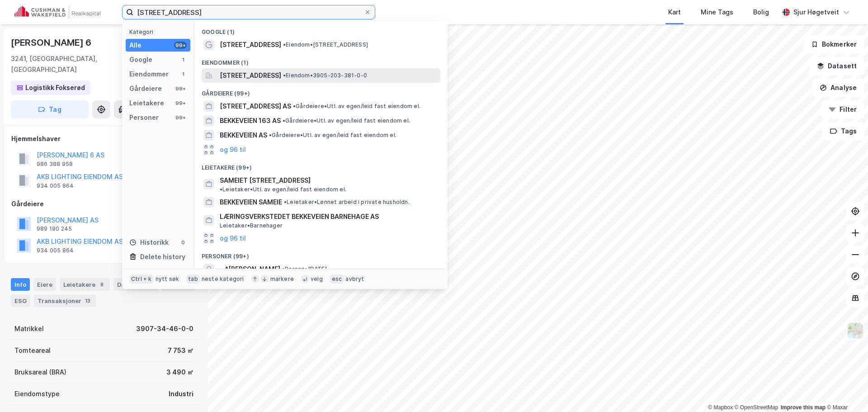
type input "bekkeveien 161"
click at [281, 71] on span "Bekkeveien 161, 3173, VEAR, TØNSBERG" at bounding box center [250, 75] width 61 height 11
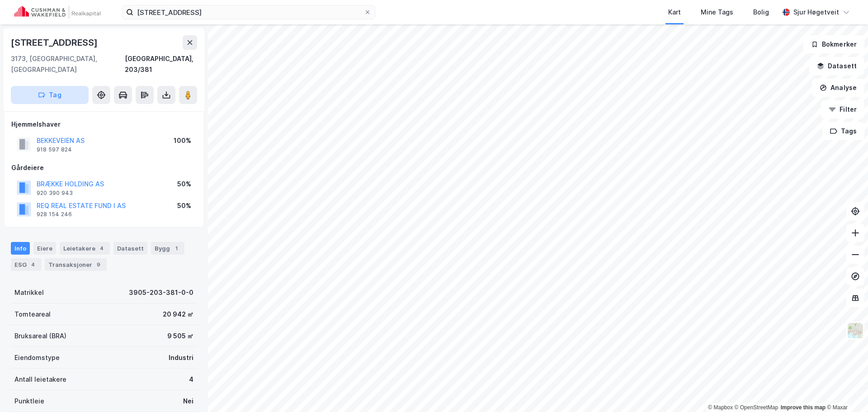
click at [70, 89] on button "Tag" at bounding box center [50, 95] width 78 height 18
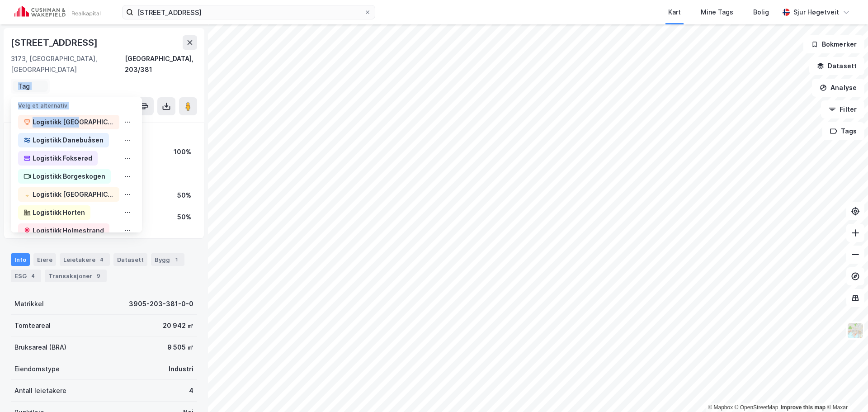
drag, startPoint x: 75, startPoint y: 113, endPoint x: 94, endPoint y: 64, distance: 52.5
click at [94, 65] on div "Bekkeveien 161 3173, Vear, Vestfold Tønsberg, 203/381 Tag Velg et alternativ Lo…" at bounding box center [104, 75] width 201 height 94
click at [83, 189] on div "Logistikk [GEOGRAPHIC_DATA]" at bounding box center [68, 194] width 101 height 14
